Goal: Transaction & Acquisition: Subscribe to service/newsletter

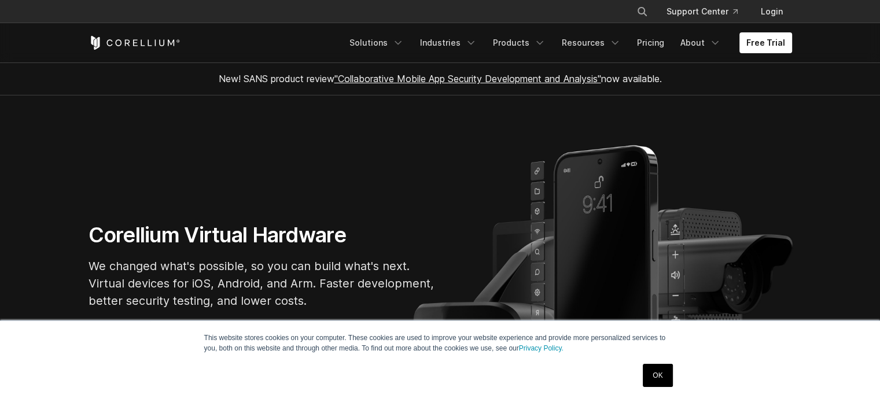
click at [661, 374] on link "OK" at bounding box center [658, 375] width 30 height 23
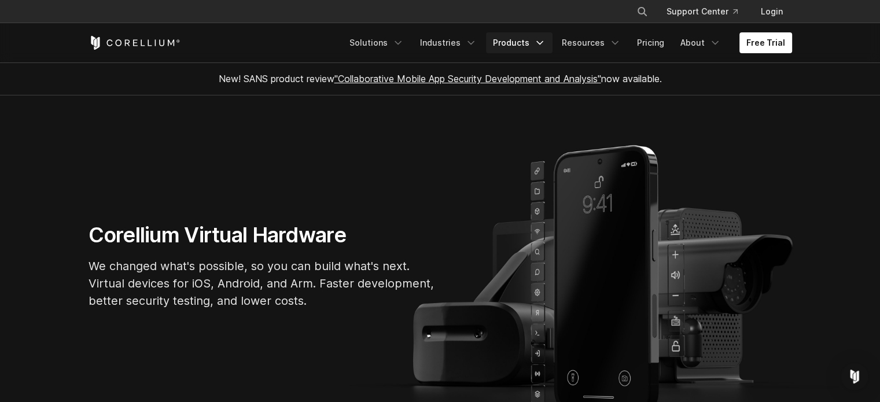
click at [540, 41] on icon "Navigation Menu" at bounding box center [540, 43] width 12 height 12
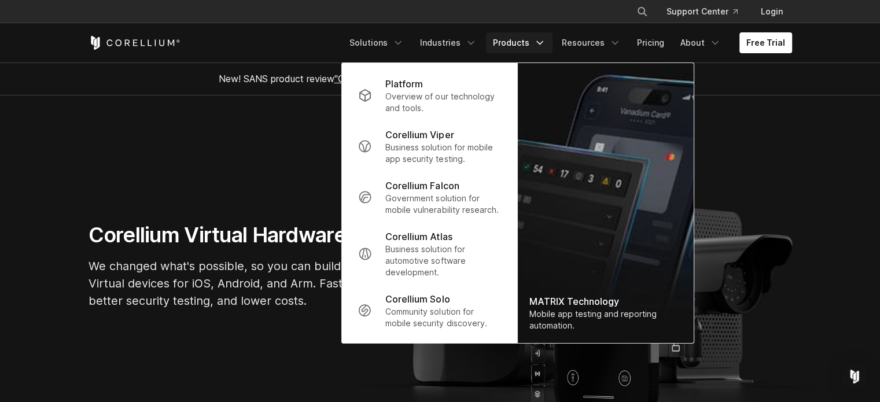
click at [310, 164] on section "Corellium Virtual Hardware We changed what's possible, so you can build what's …" at bounding box center [440, 270] width 880 height 350
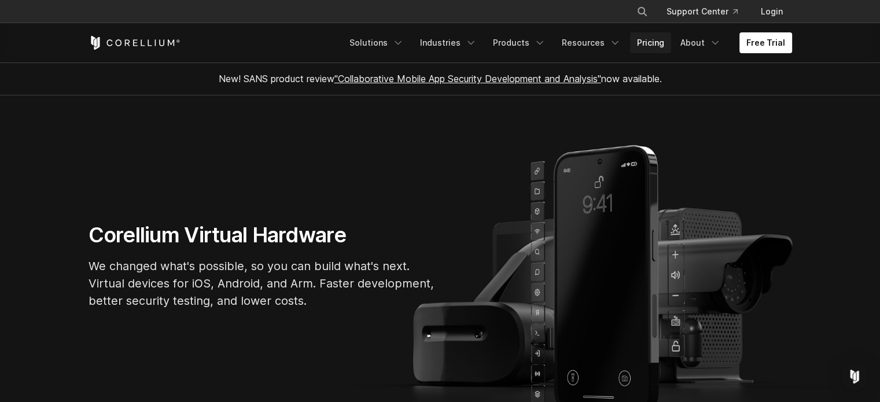
click at [661, 39] on link "Pricing" at bounding box center [650, 42] width 41 height 21
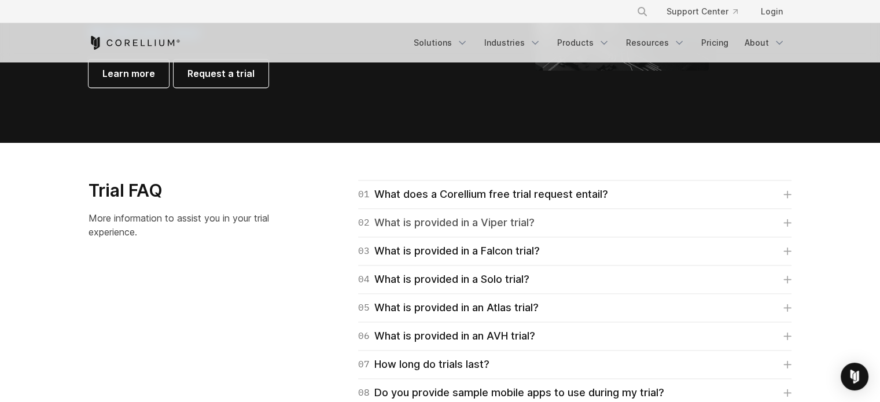
scroll to position [1678, 0]
